Goal: Task Accomplishment & Management: Manage account settings

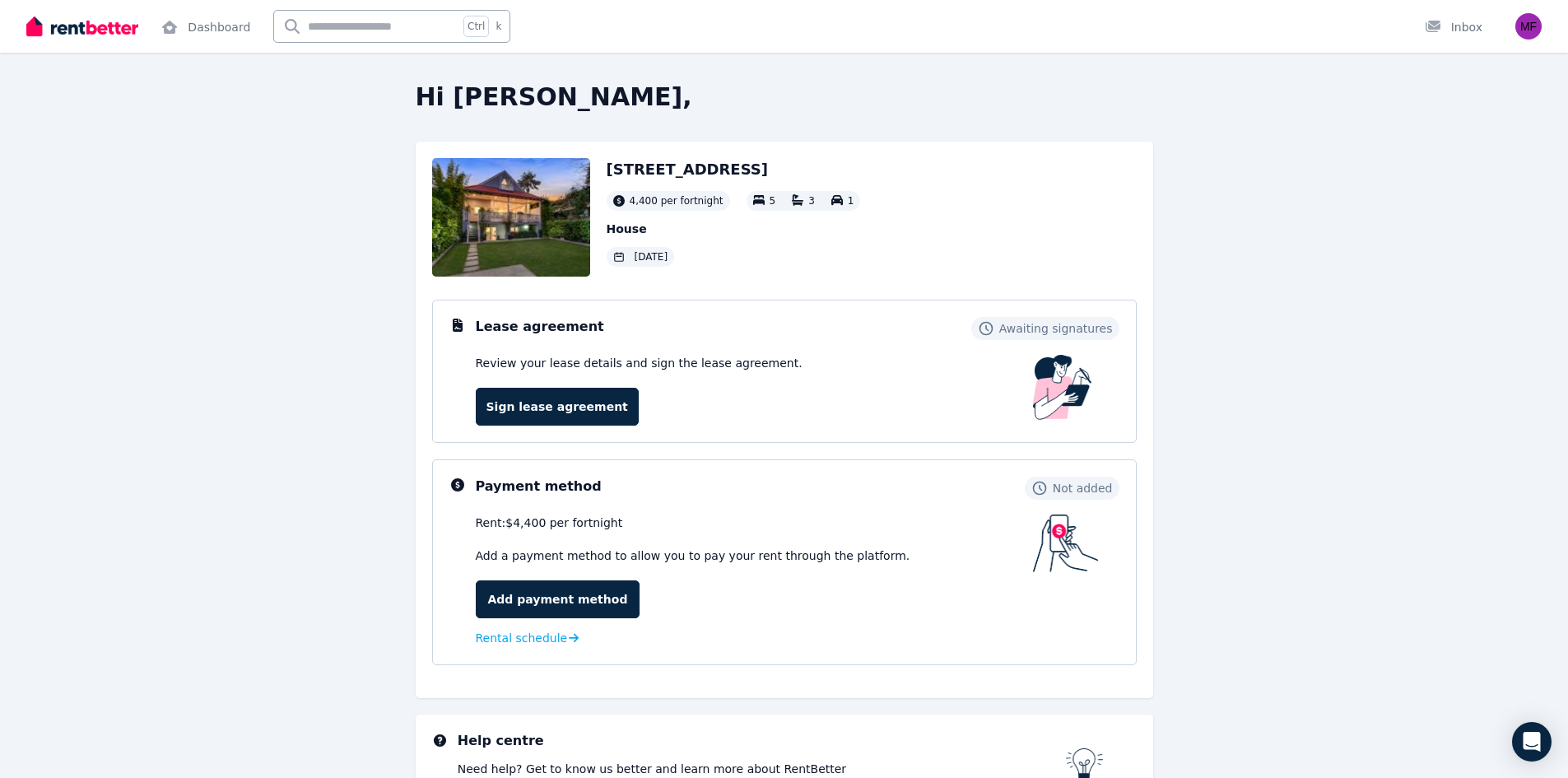
scroll to position [83, 0]
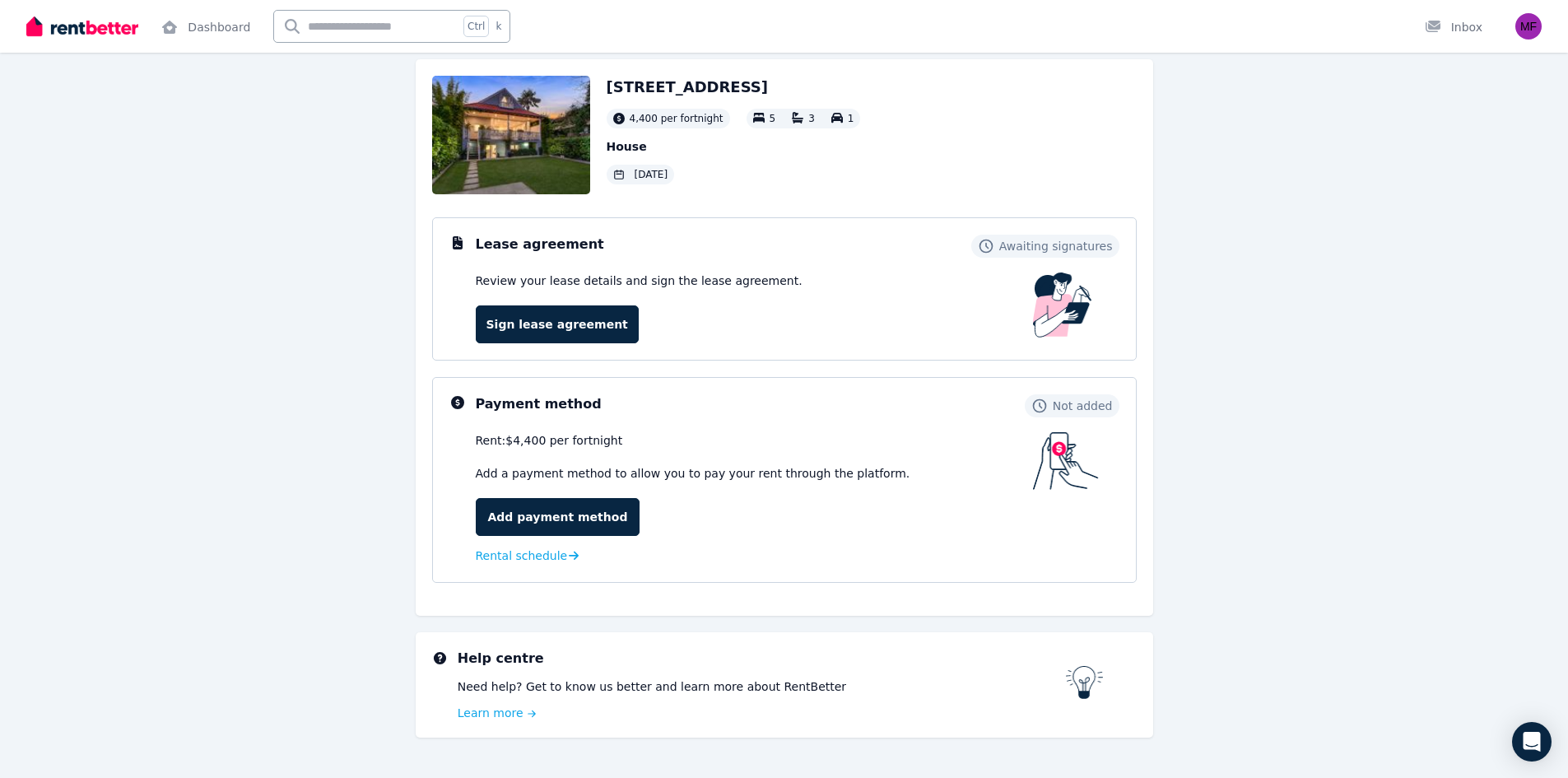
click at [658, 186] on div "[STREET_ADDRESS] 4,400 per fortnight 5 3 1 House [DATE]" at bounding box center [733, 135] width 255 height 119
click at [1243, 549] on div "Hi Miguel, 73 Bellevue Street, Cammeray 4,400 per fortnight 5 3 1 House 19 Aug …" at bounding box center [785, 392] width 1265 height 784
click at [662, 121] on span "4,400 per fortnight" at bounding box center [677, 118] width 94 height 13
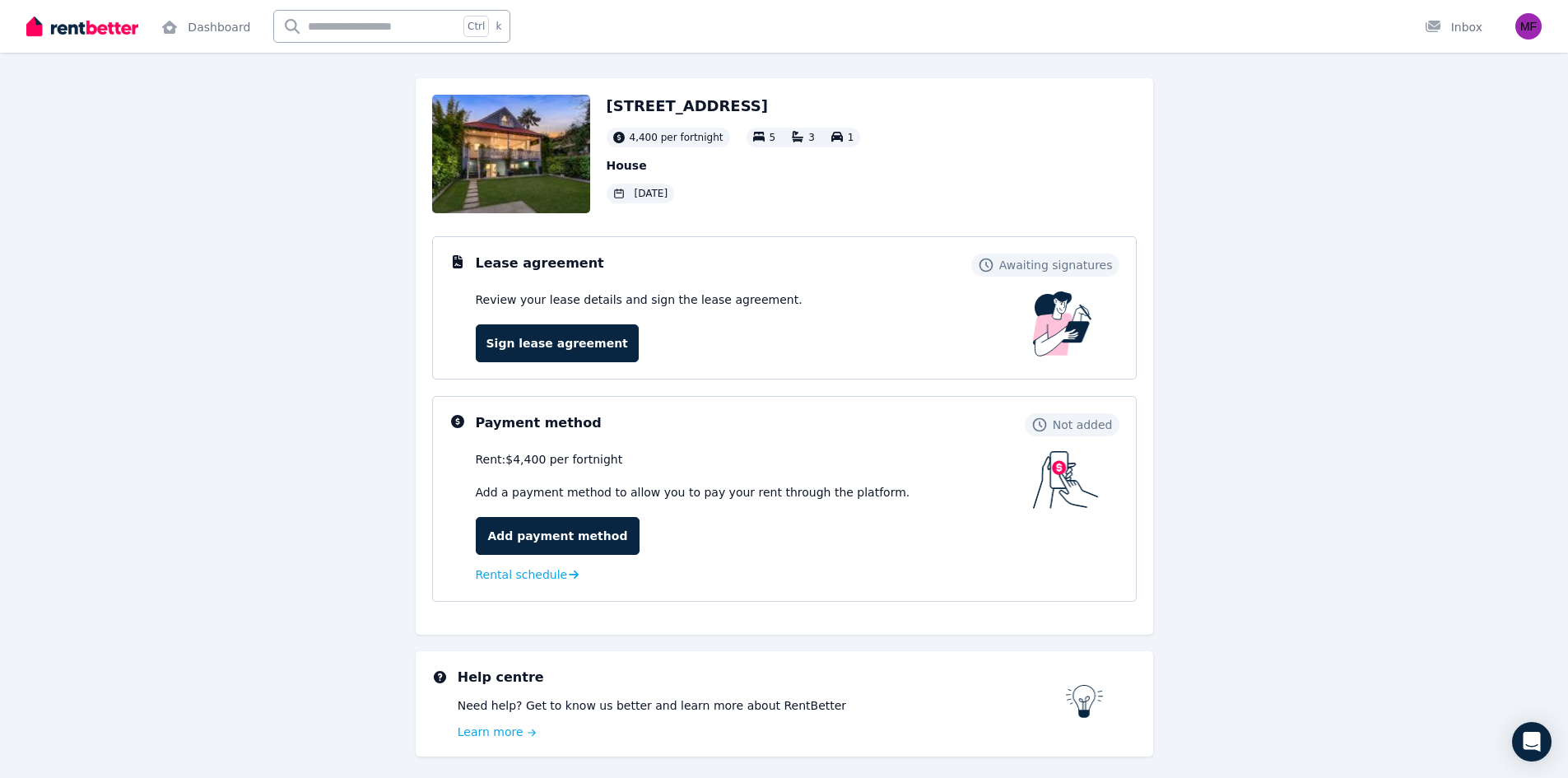
scroll to position [118, 0]
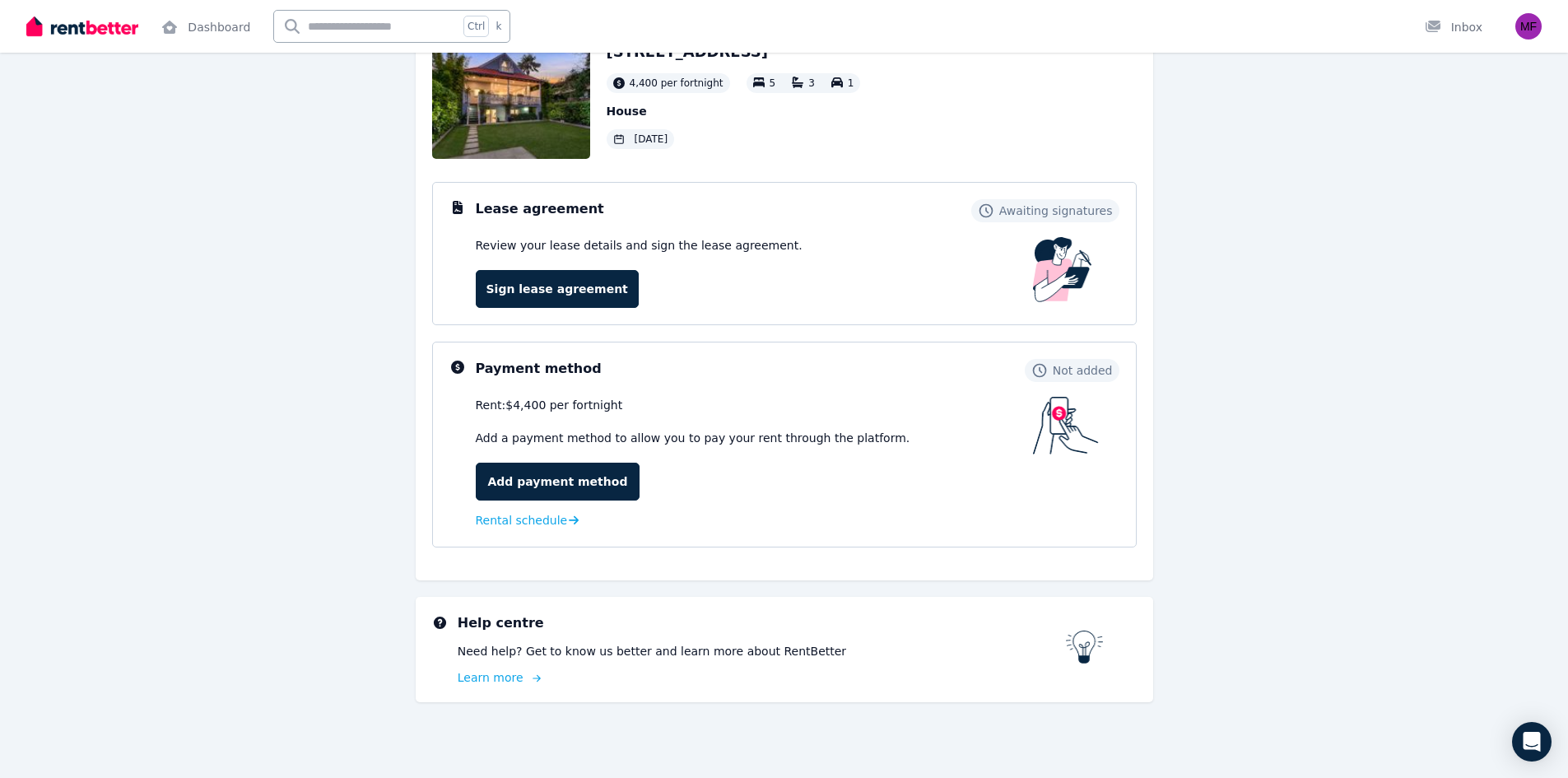
click at [529, 672] on link "Learn more" at bounding box center [762, 678] width 608 height 17
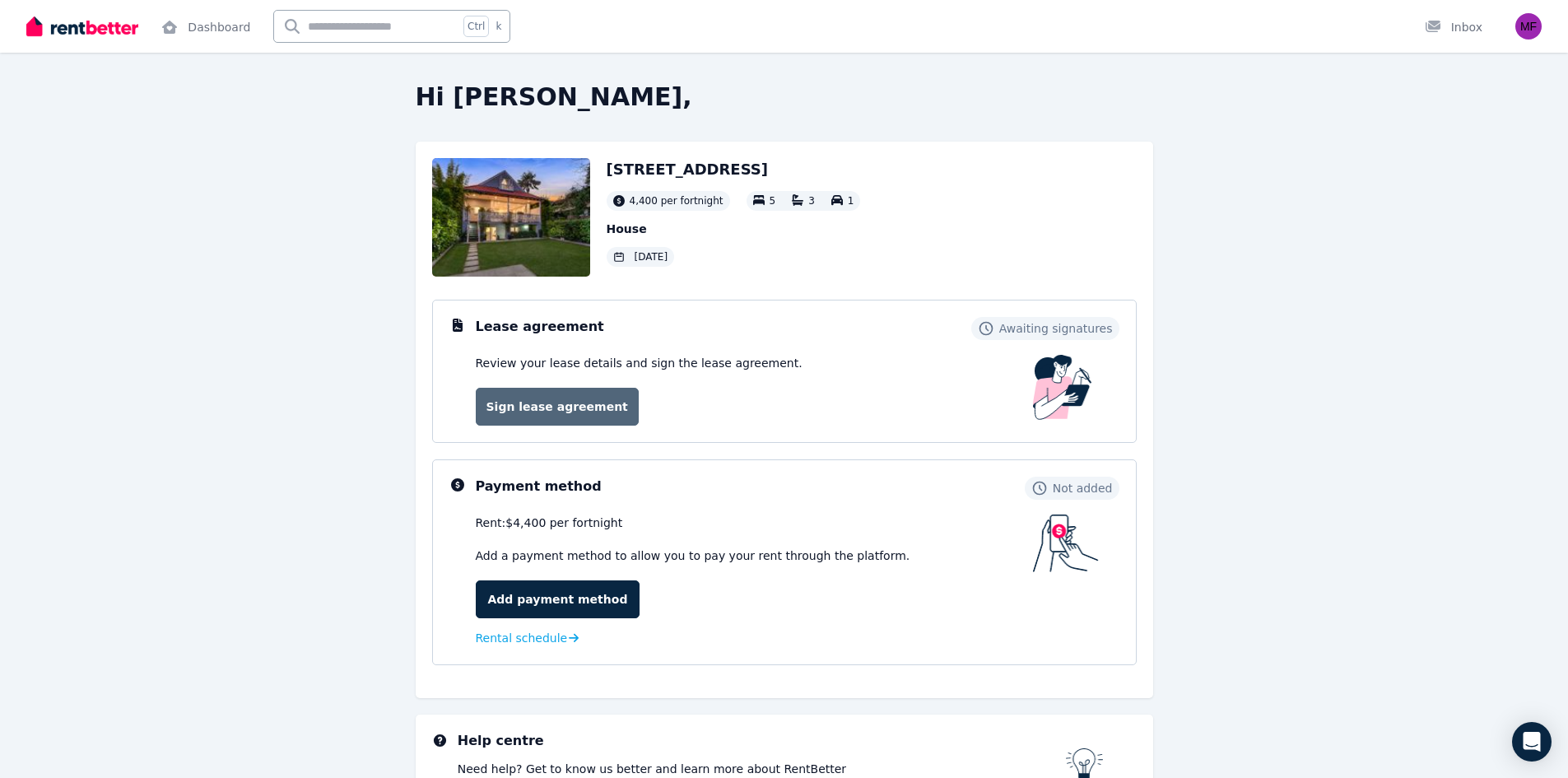
click at [584, 410] on link "Sign lease agreement" at bounding box center [557, 406] width 163 height 38
